Goal: Task Accomplishment & Management: Use online tool/utility

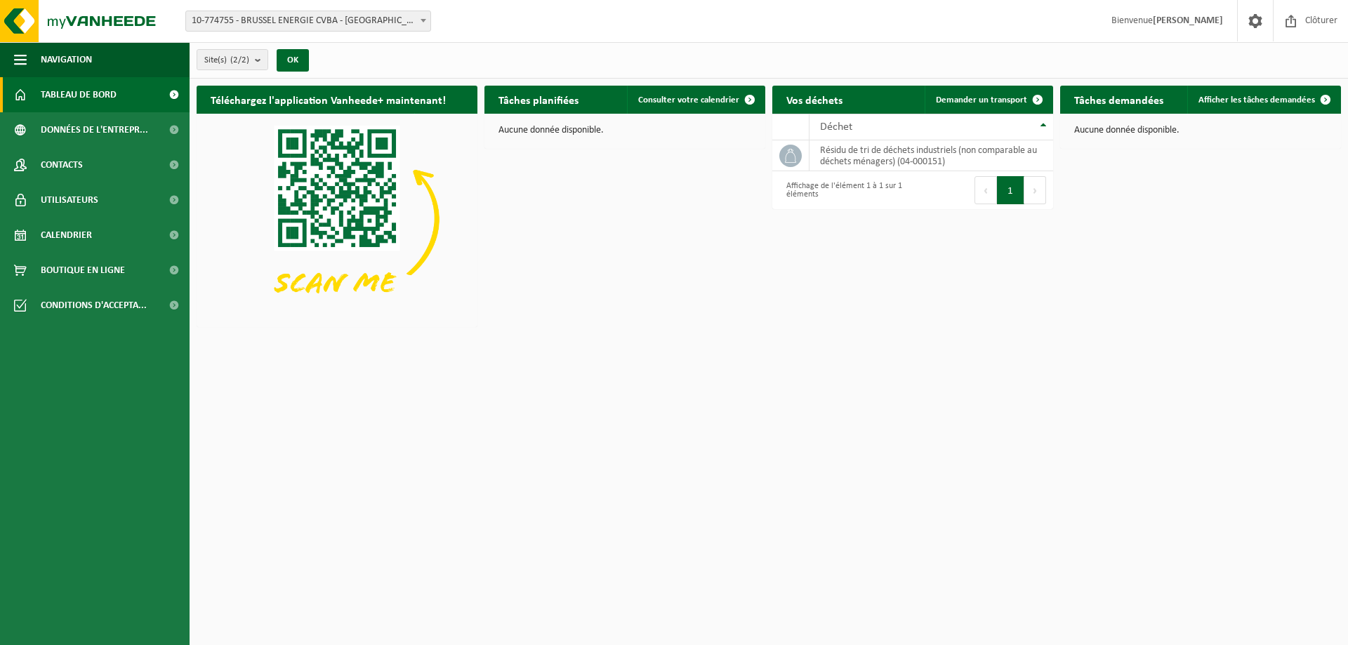
click at [362, 22] on span "10-774755 - BRUSSEL ENERGIE CVBA - [GEOGRAPHIC_DATA]" at bounding box center [308, 21] width 244 height 20
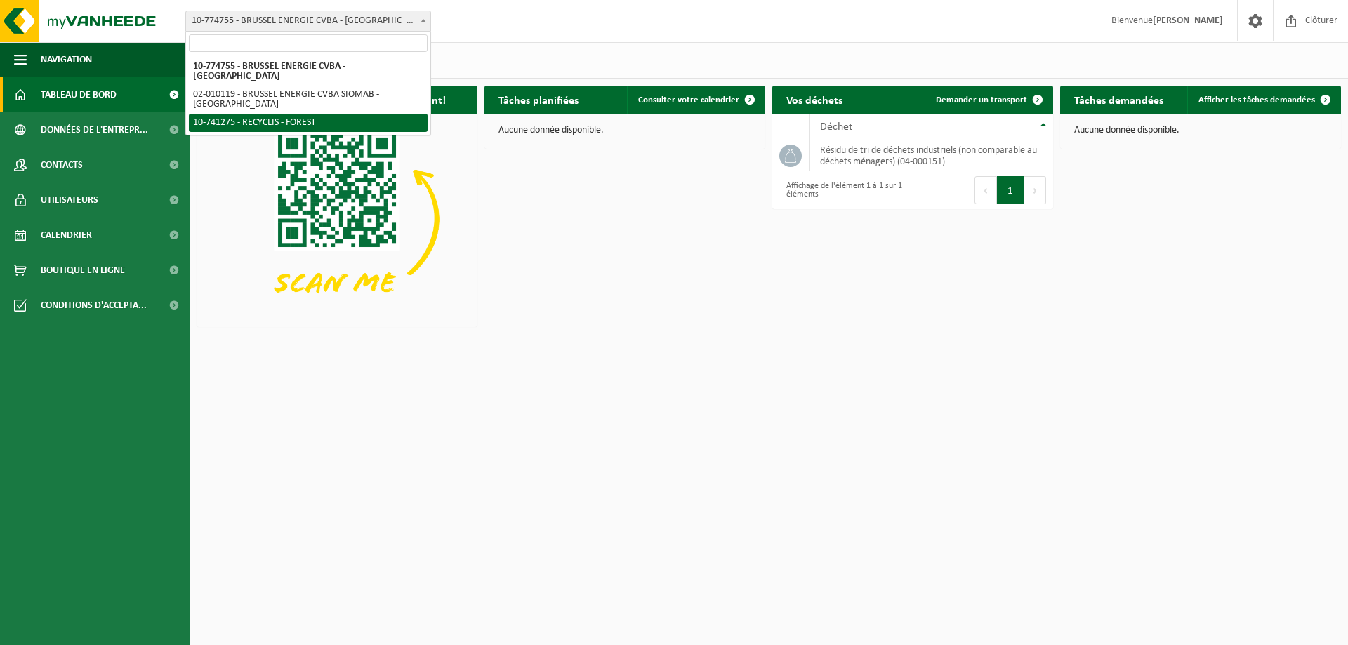
select select "118360"
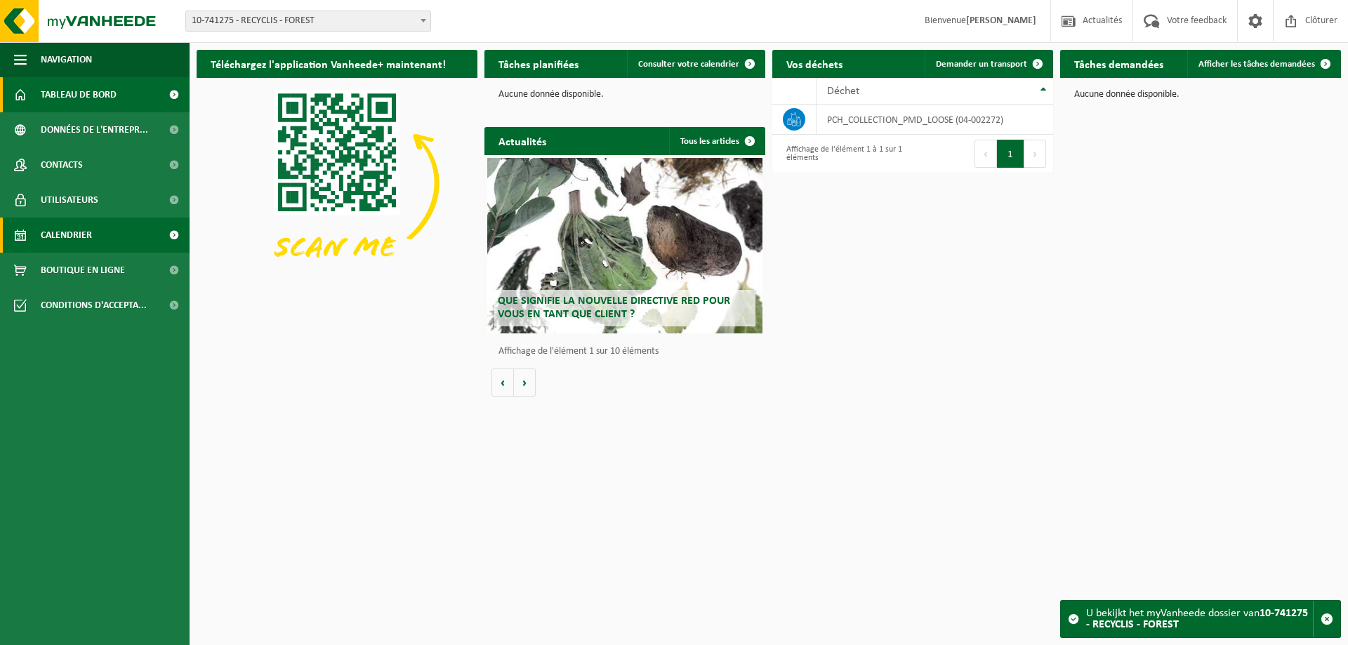
click at [79, 232] on span "Calendrier" at bounding box center [66, 235] width 51 height 35
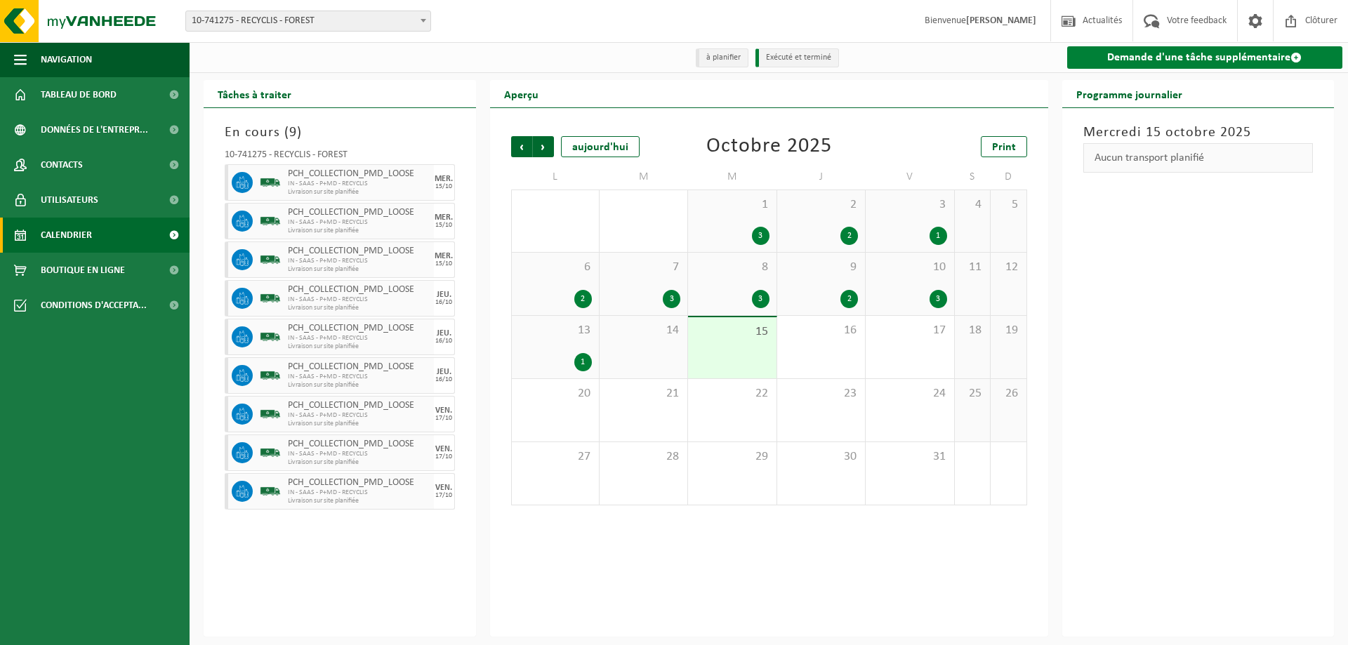
click at [1235, 56] on link "Demande d'une tâche supplémentaire" at bounding box center [1205, 57] width 276 height 22
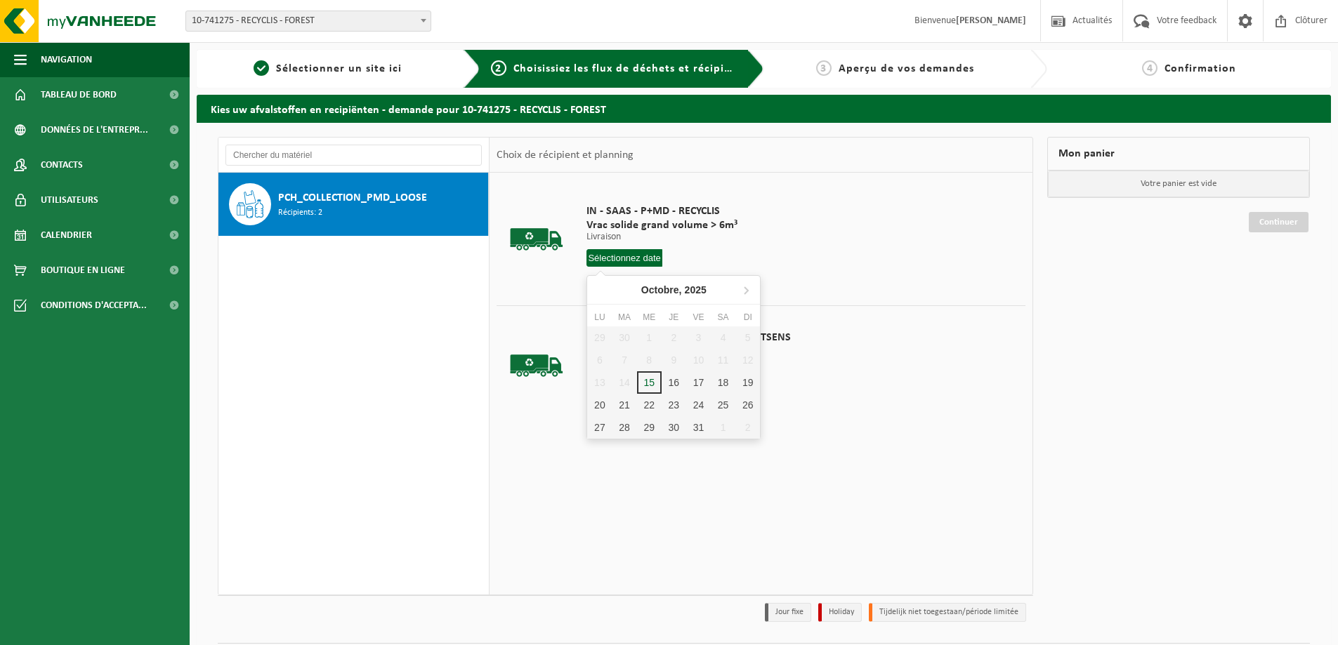
click at [614, 262] on input "text" at bounding box center [624, 258] width 76 height 18
click at [600, 409] on div "20" at bounding box center [599, 405] width 25 height 22
type input "à partir de [DATE]"
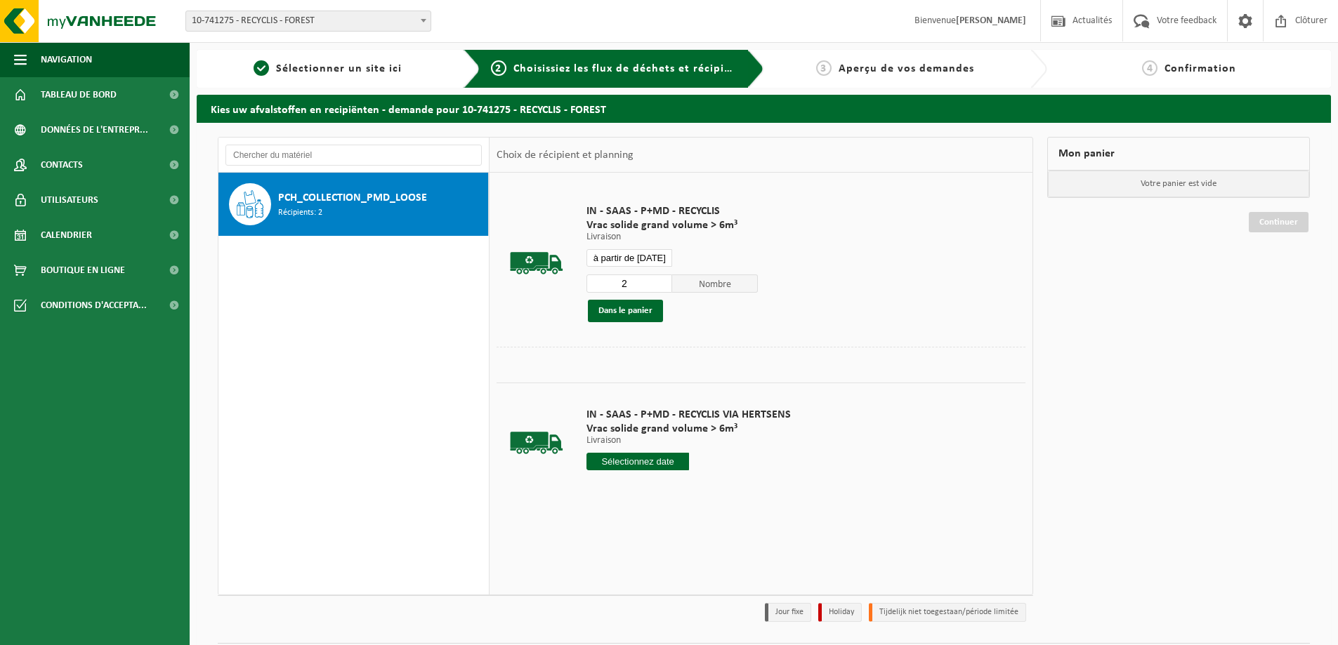
type input "2"
click at [662, 282] on input "2" at bounding box center [629, 284] width 86 height 18
click at [627, 313] on button "Dans le panier" at bounding box center [625, 311] width 75 height 22
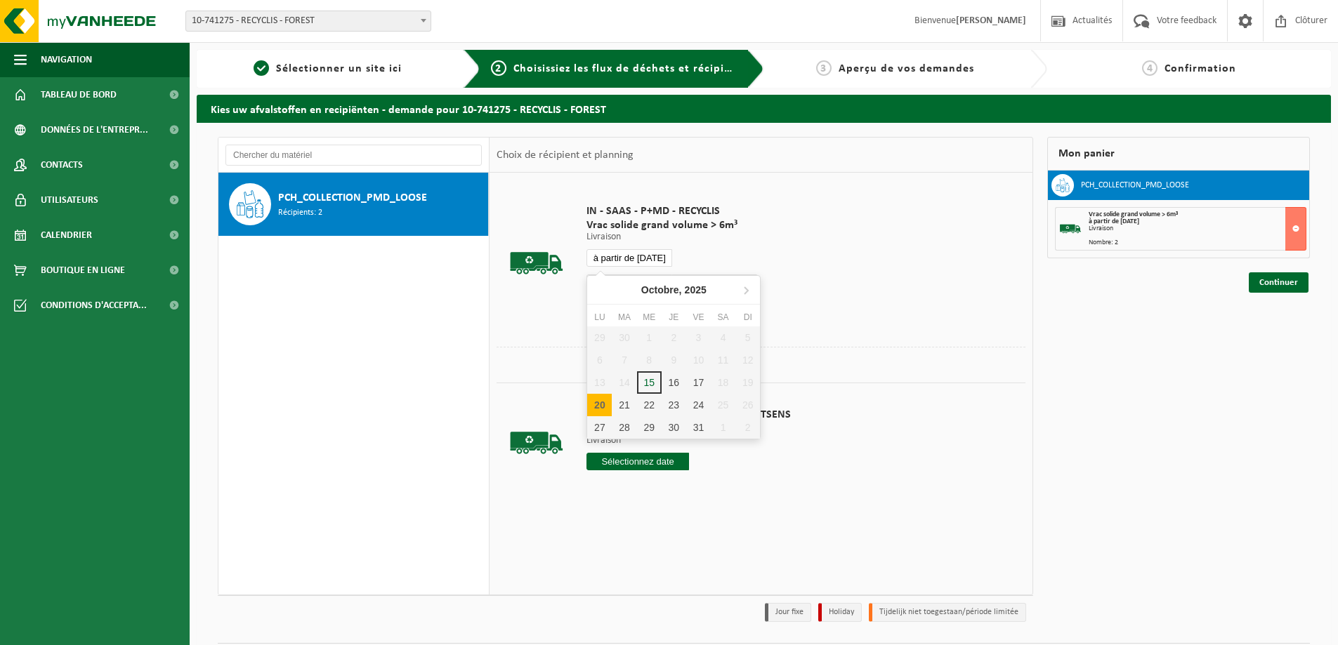
click at [624, 254] on input "à partir de 2025-10-20" at bounding box center [629, 258] width 86 height 18
click at [625, 405] on div "21" at bounding box center [624, 405] width 25 height 22
type input "à partir de 2025-10-21"
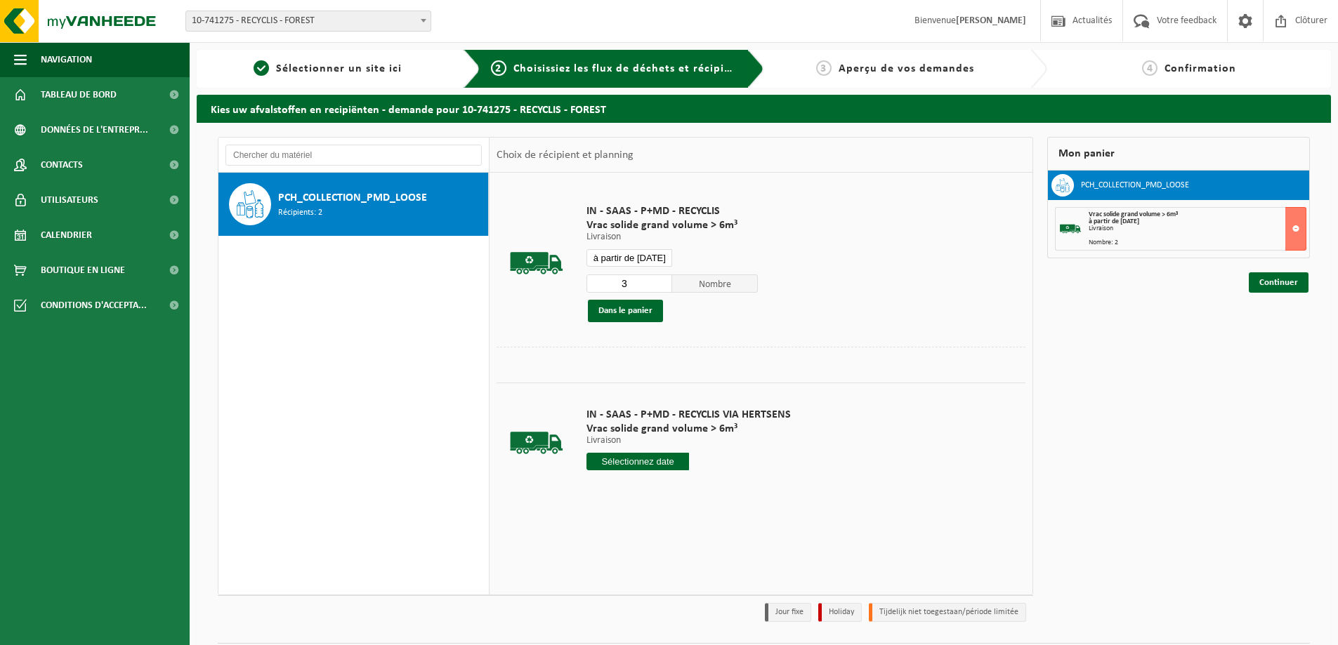
type input "3"
click at [659, 281] on input "3" at bounding box center [629, 284] width 86 height 18
click at [631, 316] on button "Dans le panier" at bounding box center [625, 311] width 75 height 22
click at [629, 261] on input "à partir de 2025-10-21" at bounding box center [629, 258] width 86 height 18
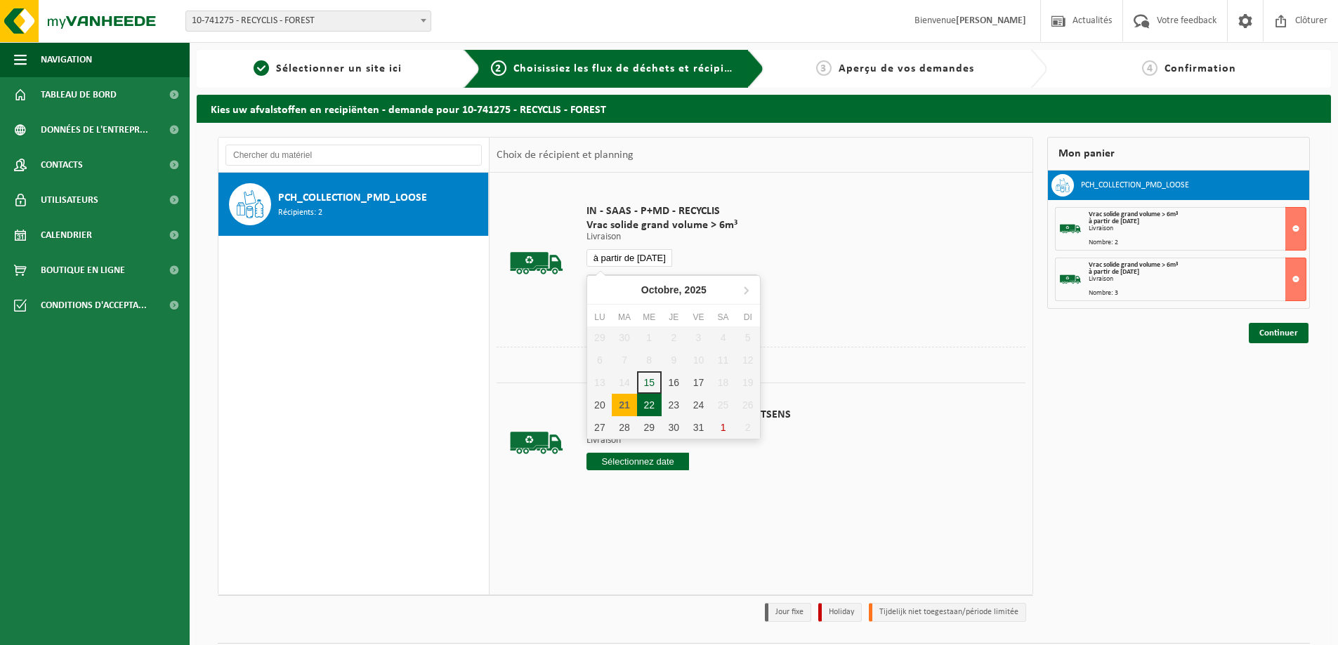
click at [643, 400] on div "22" at bounding box center [649, 405] width 25 height 22
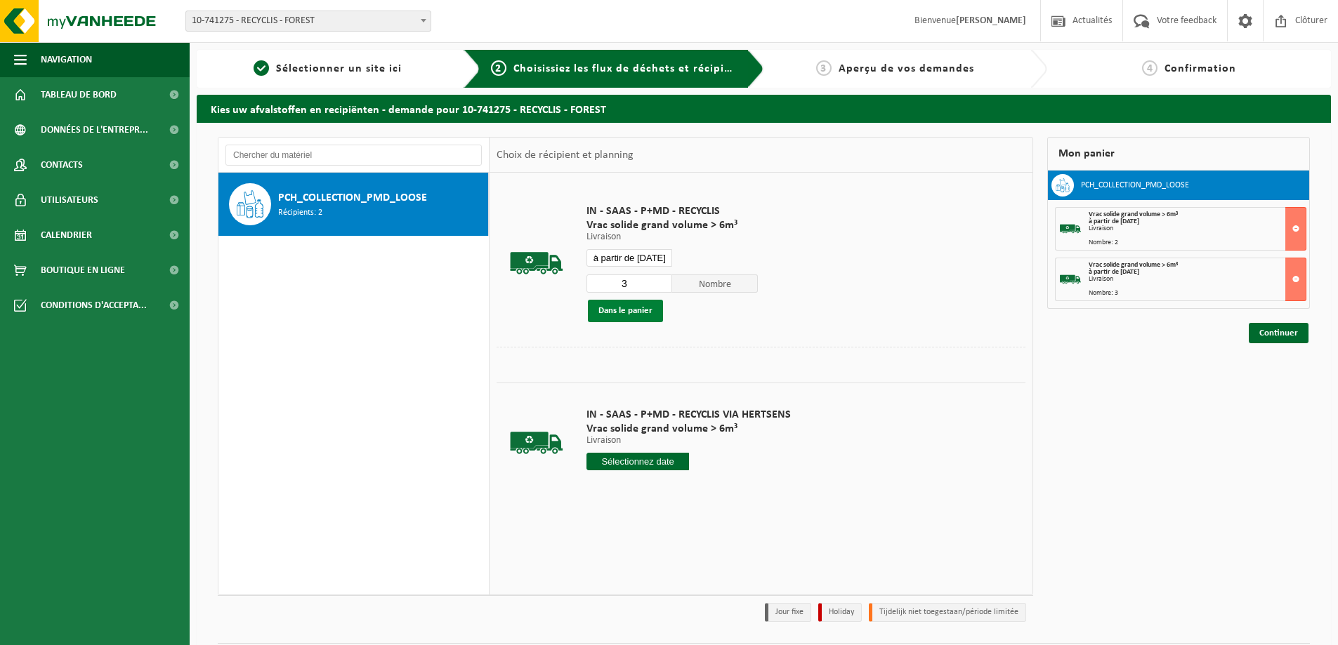
click at [638, 309] on button "Dans le panier" at bounding box center [625, 311] width 75 height 22
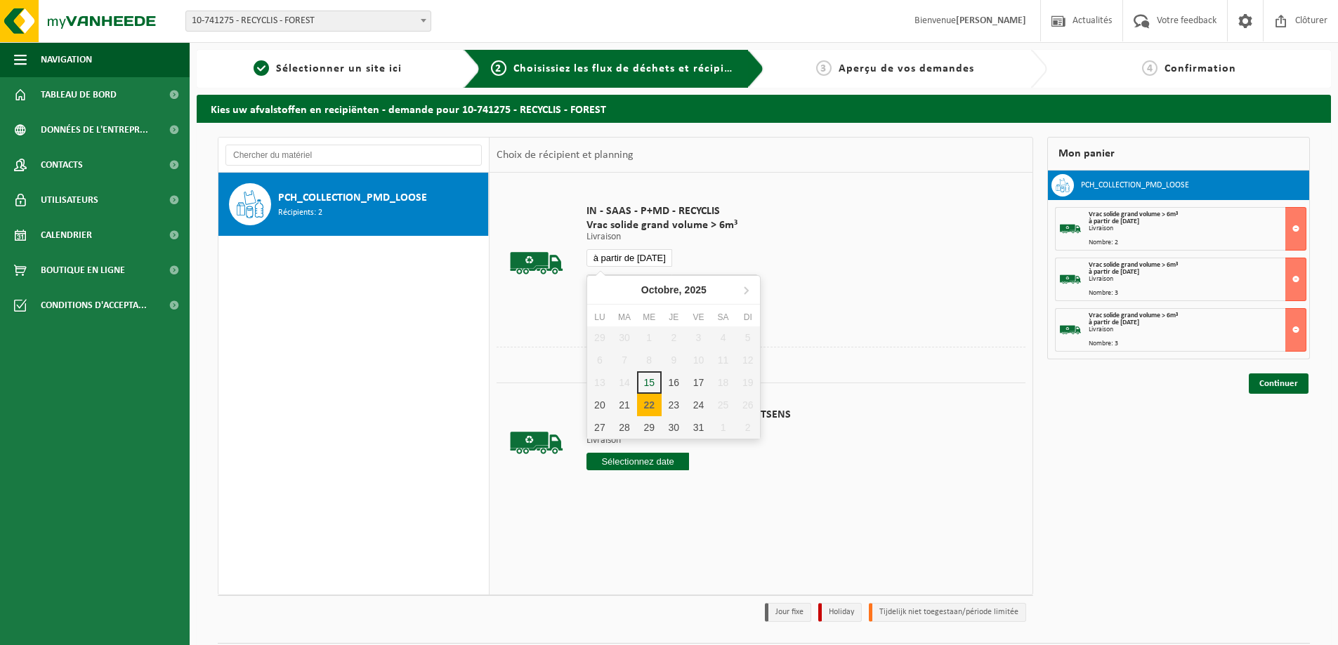
click at [635, 256] on input "à partir de 2025-10-22" at bounding box center [629, 258] width 86 height 18
click at [668, 403] on div "23" at bounding box center [674, 405] width 25 height 22
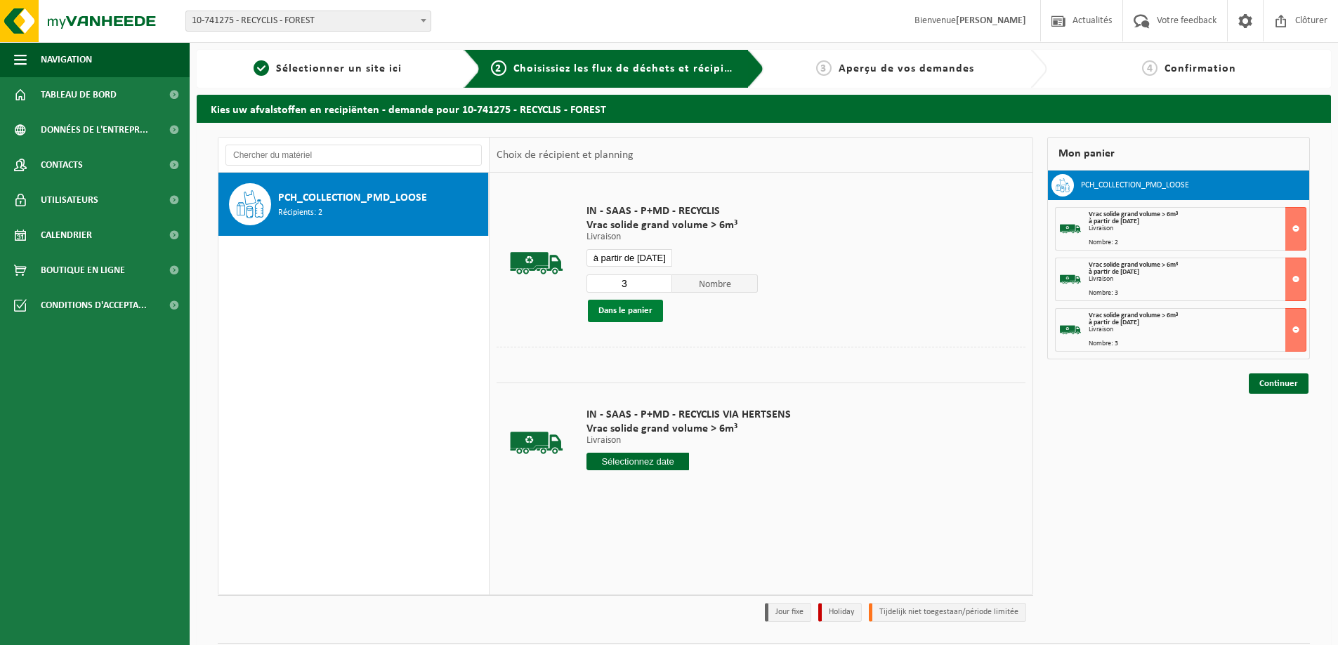
click at [638, 314] on button "Dans le panier" at bounding box center [625, 311] width 75 height 22
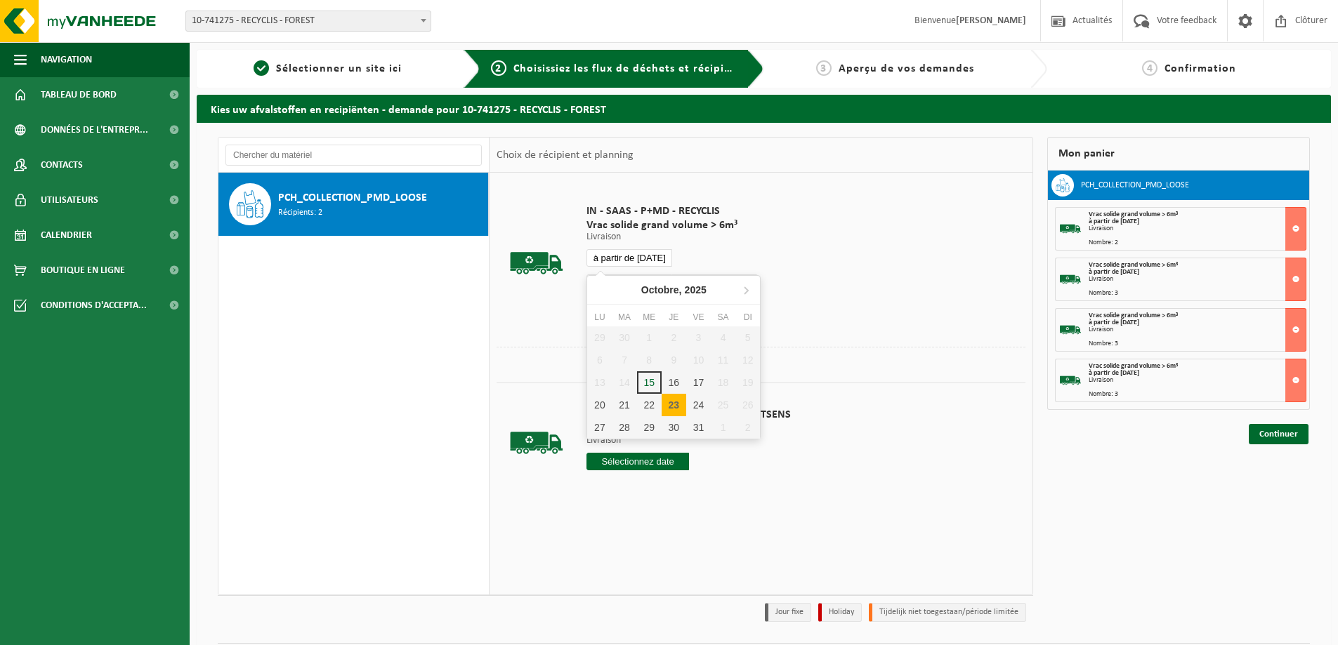
click at [636, 261] on input "à partir de 2025-10-23" at bounding box center [629, 258] width 86 height 18
click at [690, 402] on div "24" at bounding box center [698, 405] width 25 height 22
type input "à partir de 2025-10-24"
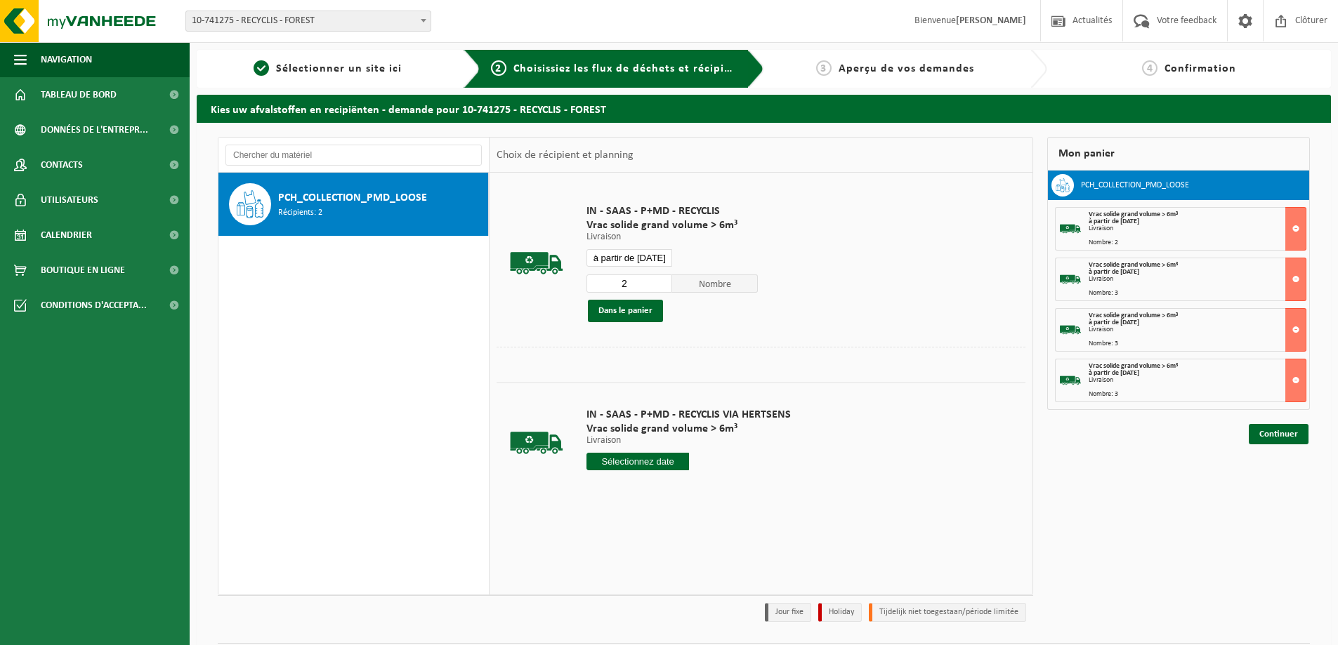
type input "2"
click at [659, 288] on input "2" at bounding box center [629, 284] width 86 height 18
click at [640, 315] on button "Dans le panier" at bounding box center [625, 311] width 75 height 22
click at [1264, 480] on link "Continuer" at bounding box center [1279, 485] width 60 height 20
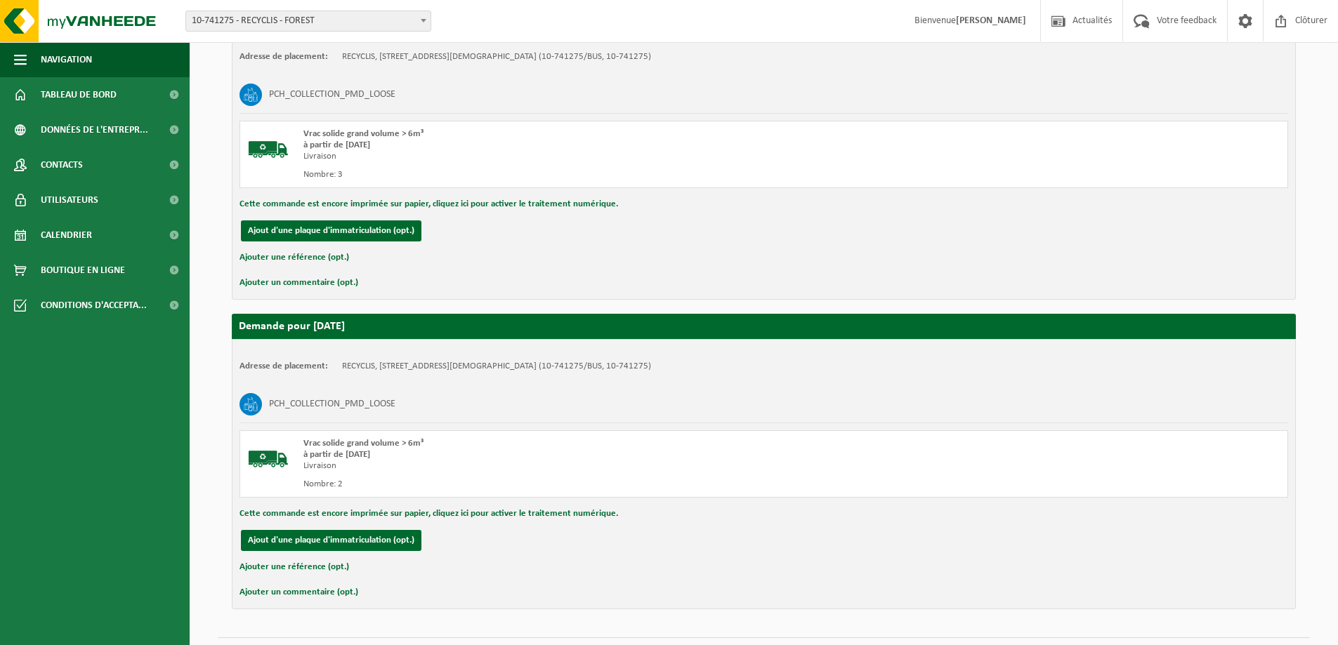
scroll to position [1249, 0]
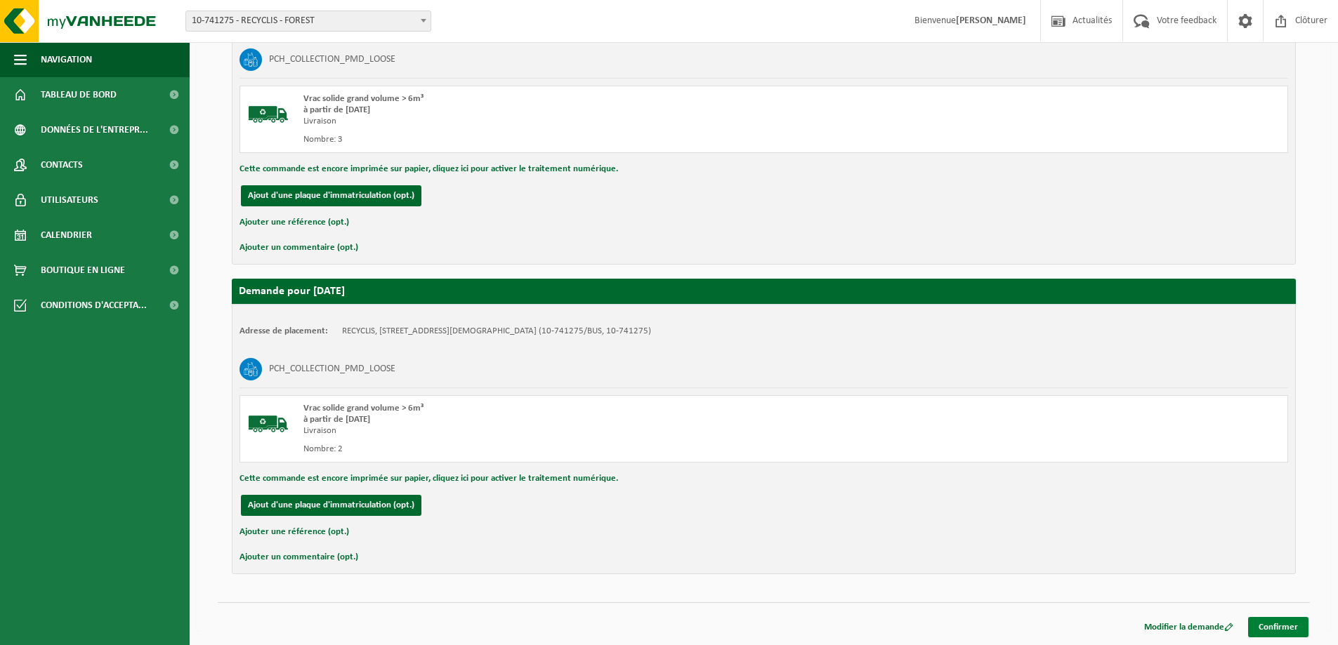
click at [1280, 626] on link "Confirmer" at bounding box center [1278, 627] width 60 height 20
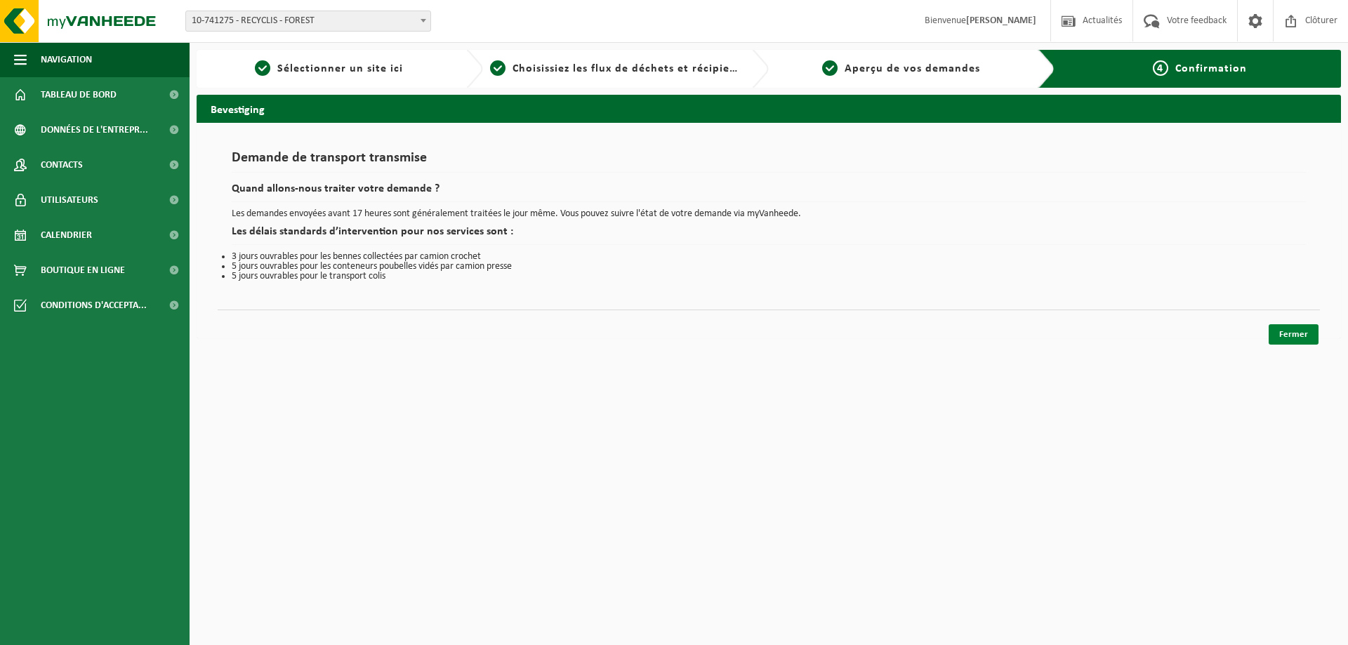
click at [1288, 336] on link "Fermer" at bounding box center [1294, 334] width 50 height 20
